Goal: Transaction & Acquisition: Purchase product/service

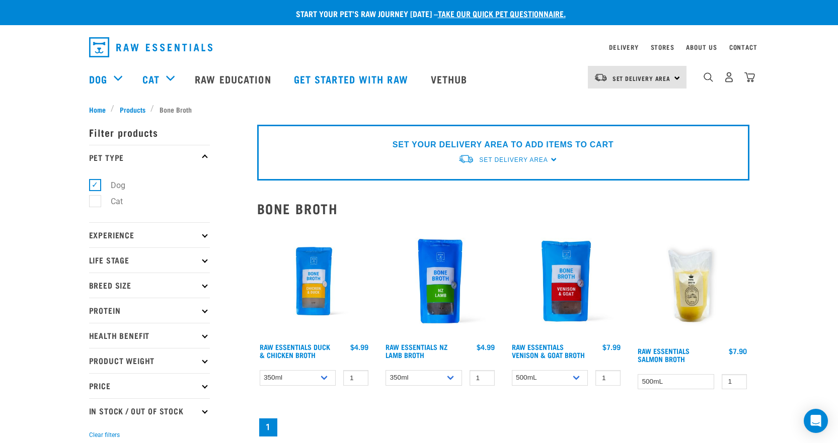
click at [316, 277] on img at bounding box center [314, 281] width 114 height 114
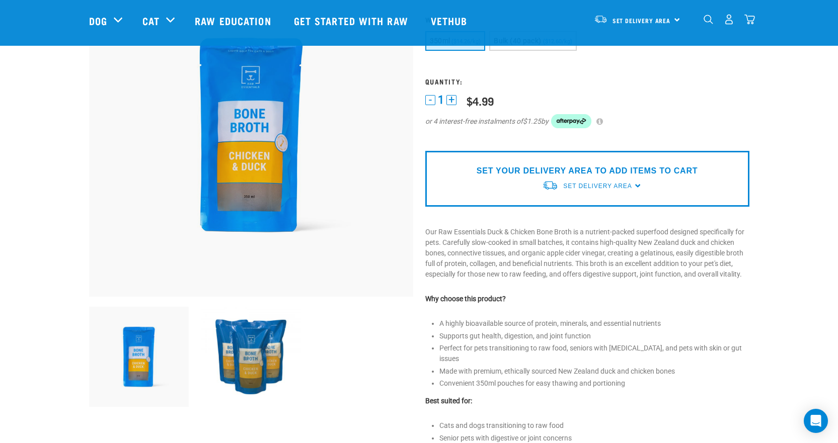
scroll to position [50, 0]
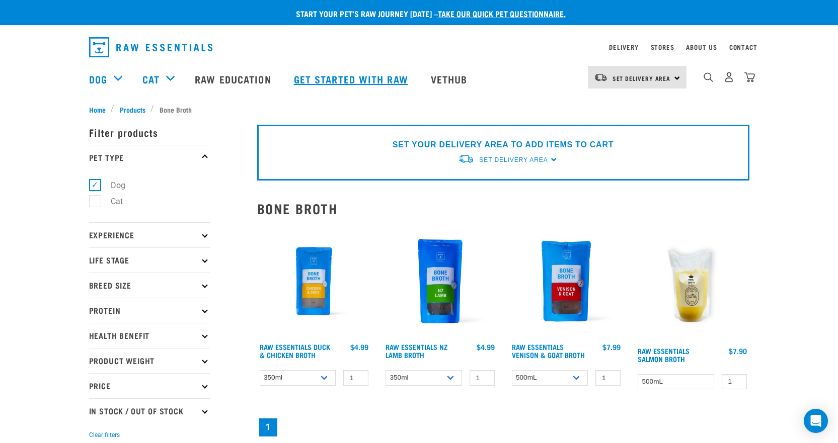
click at [345, 78] on link "Get started with Raw" at bounding box center [352, 79] width 137 height 40
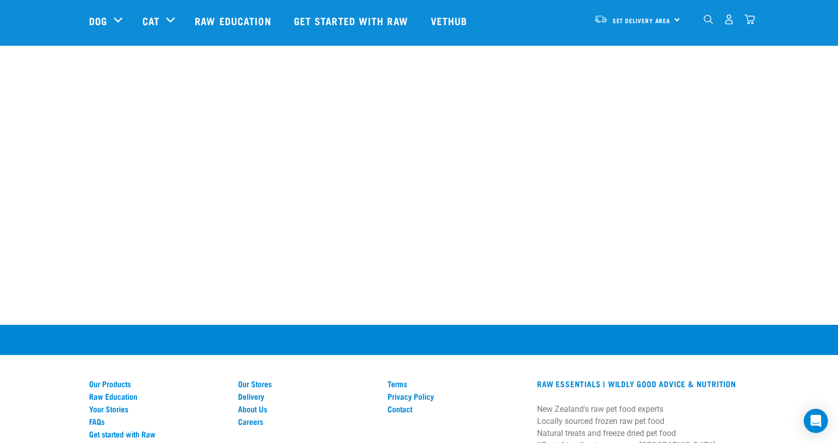
scroll to position [1386, 0]
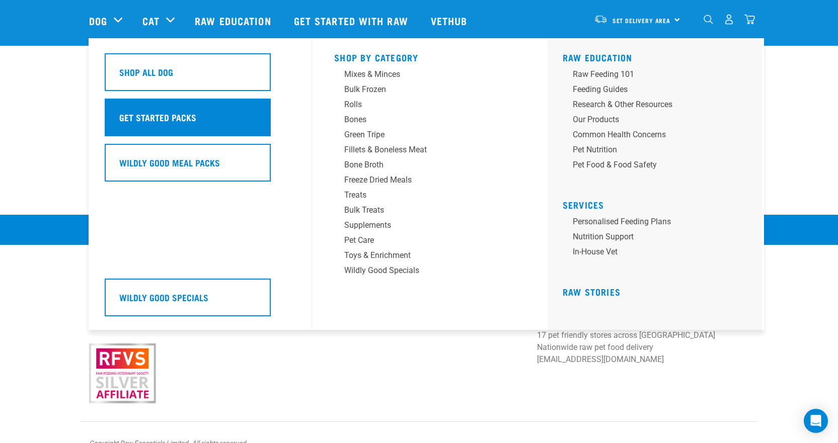
click at [142, 112] on div "Get Started Packs" at bounding box center [188, 118] width 166 height 38
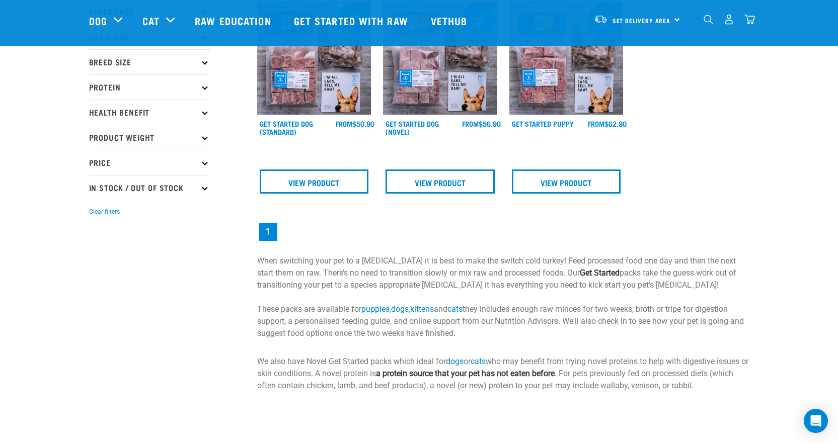
scroll to position [50, 0]
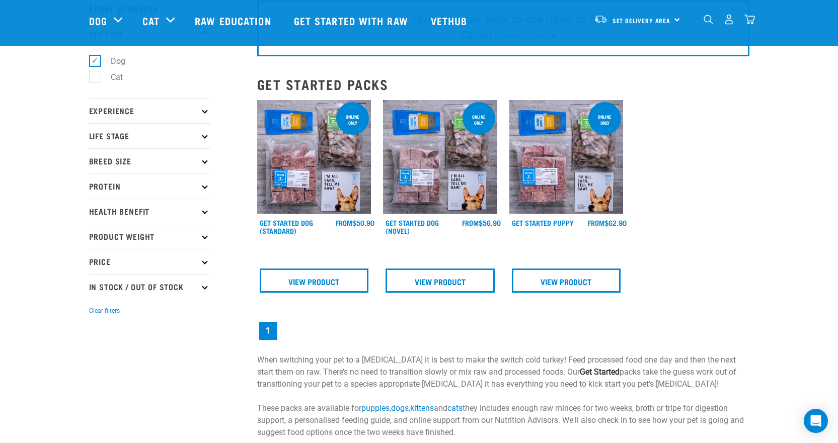
click at [296, 149] on img at bounding box center [314, 157] width 114 height 114
